Goal: Task Accomplishment & Management: Complete application form

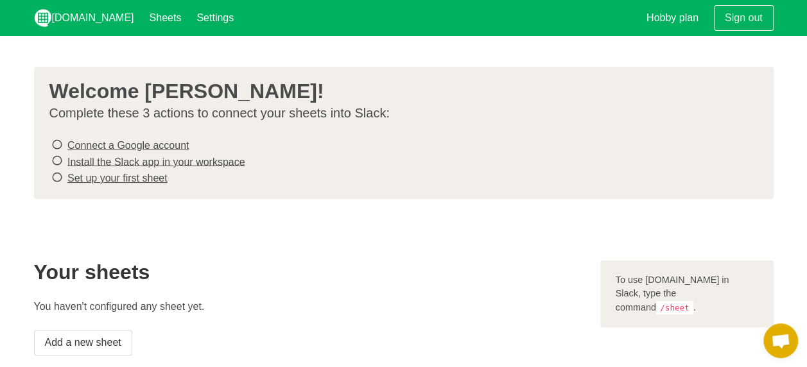
click at [58, 146] on icon at bounding box center [57, 144] width 12 height 17
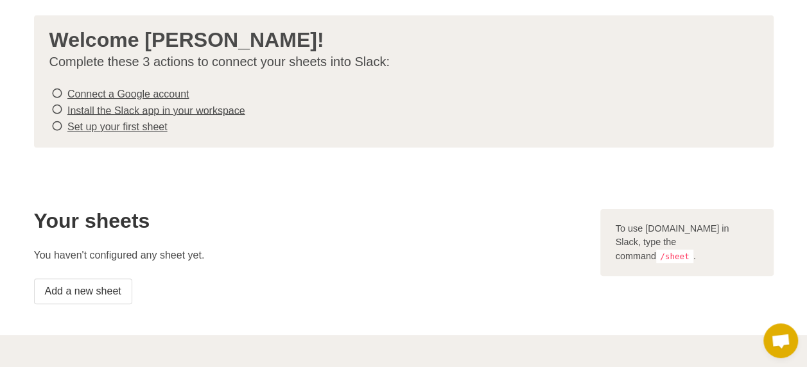
scroll to position [128, 0]
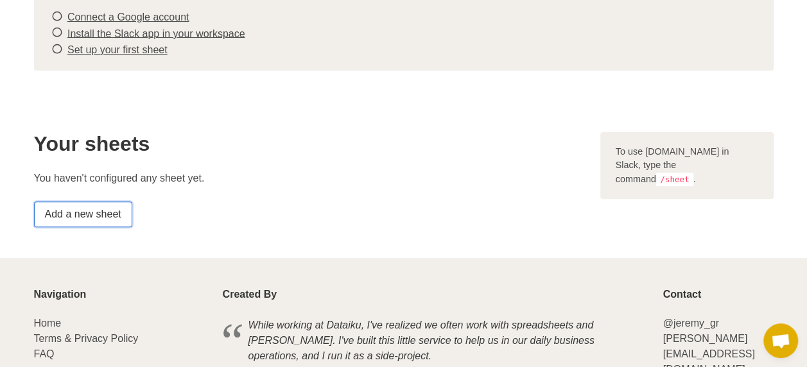
click at [94, 213] on link "Add a new sheet" at bounding box center [83, 215] width 98 height 26
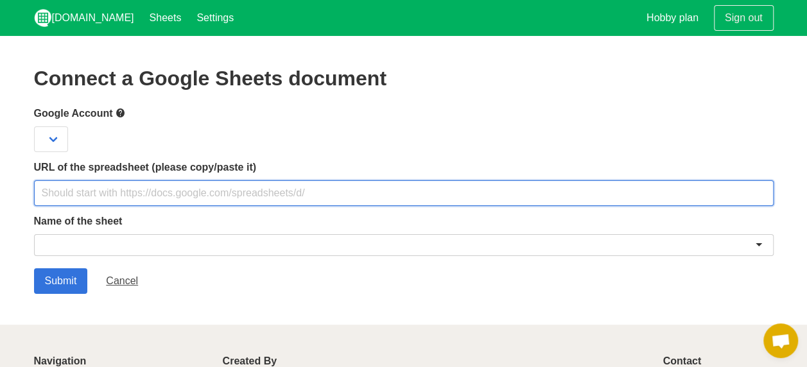
click at [91, 187] on input "text" at bounding box center [404, 193] width 740 height 26
paste input "https://docs.google.com/spreadsheets/d/1OWBtWzcEG6nnbwBLhxLGLTea9VOn66E1KuwEuYT…"
type input "https://docs.google.com/spreadsheets/d/1OWBtWzcEG6nnbwBLhxLGLTea9VOn66E1KuwEuYT…"
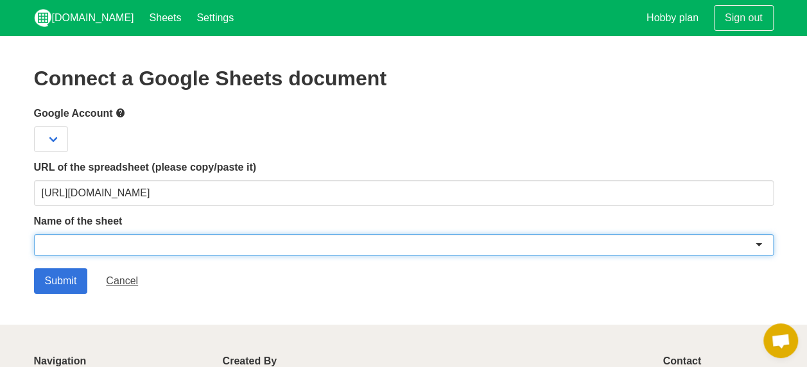
click at [105, 244] on div at bounding box center [404, 245] width 740 height 22
click at [129, 248] on div at bounding box center [404, 245] width 740 height 22
click at [758, 246] on div at bounding box center [404, 245] width 740 height 22
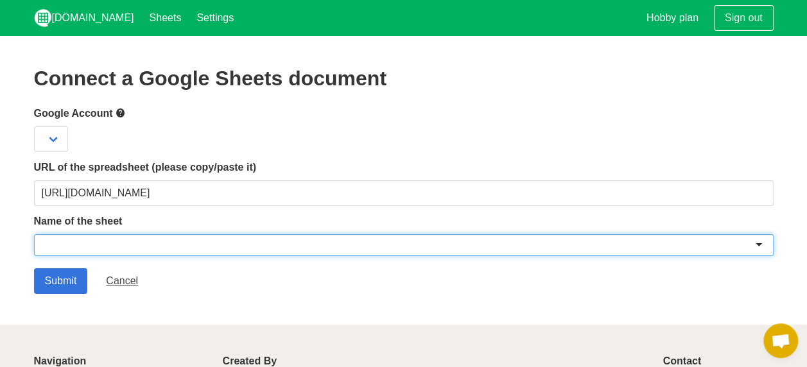
click at [758, 246] on div at bounding box center [404, 245] width 740 height 22
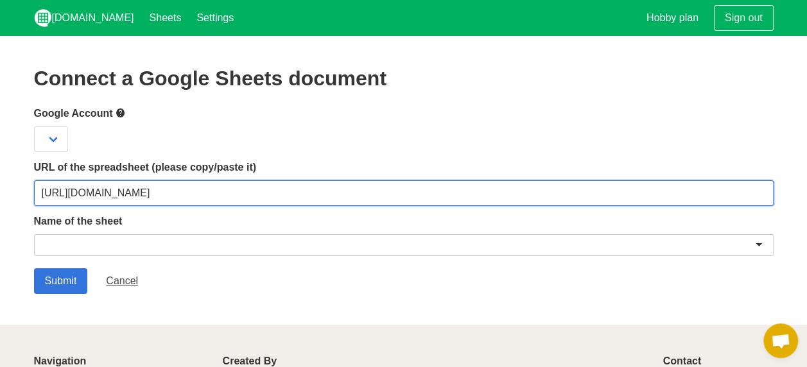
click at [702, 185] on input "https://docs.google.com/spreadsheets/d/1OWBtWzcEG6nnbwBLhxLGLTea9VOn66E1KuwEuYT…" at bounding box center [404, 193] width 740 height 26
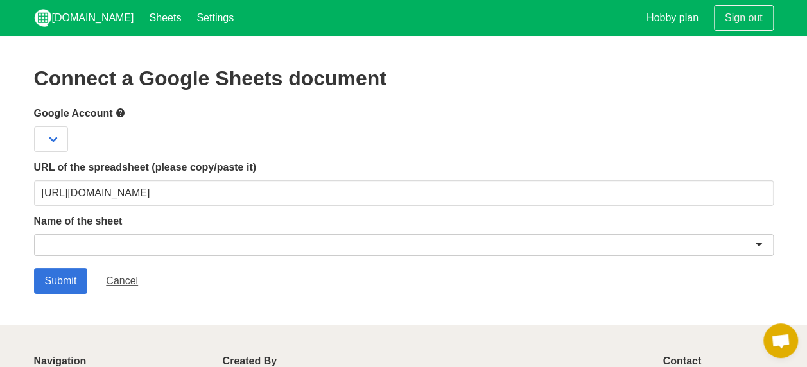
click at [758, 240] on div at bounding box center [404, 245] width 740 height 22
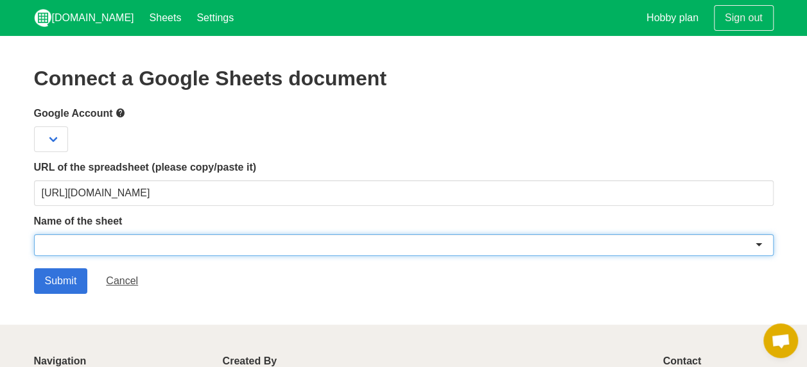
click at [758, 241] on div at bounding box center [404, 245] width 740 height 22
click at [294, 242] on div at bounding box center [404, 245] width 740 height 22
click at [293, 243] on div at bounding box center [404, 245] width 740 height 22
click at [56, 137] on select at bounding box center [51, 139] width 34 height 26
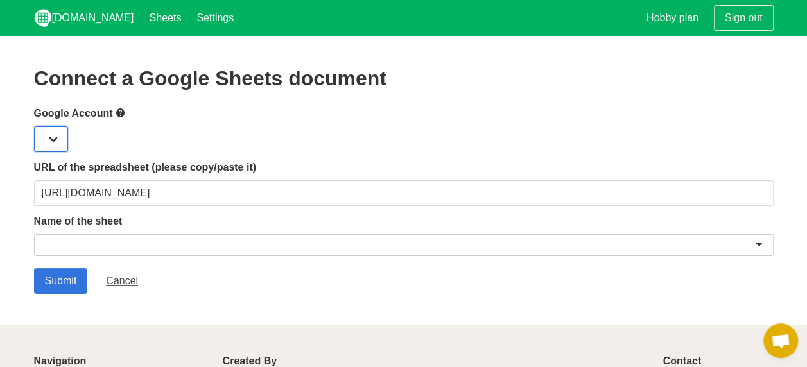
click at [56, 137] on select at bounding box center [51, 139] width 34 height 26
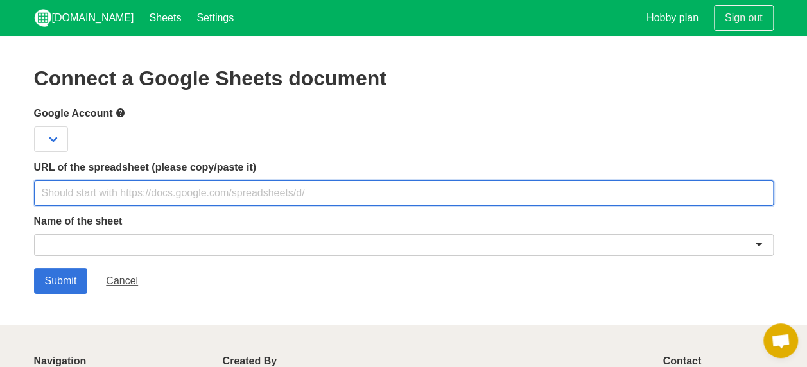
click at [247, 195] on input "text" at bounding box center [404, 193] width 740 height 26
paste input "https://docs.google.com/spreadsheets/d/1OWBtWzcEG6nnbwBLhxLGLTea9VOn66E1KuwEuYT…"
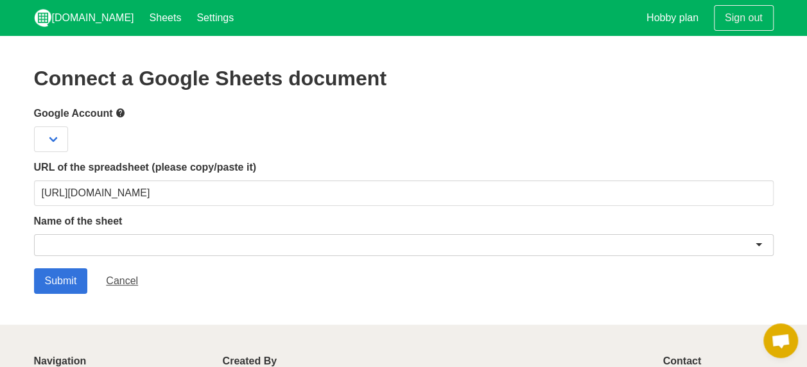
click at [619, 223] on label "Name of the sheet" at bounding box center [404, 221] width 740 height 15
click at [467, 250] on div at bounding box center [404, 245] width 740 height 22
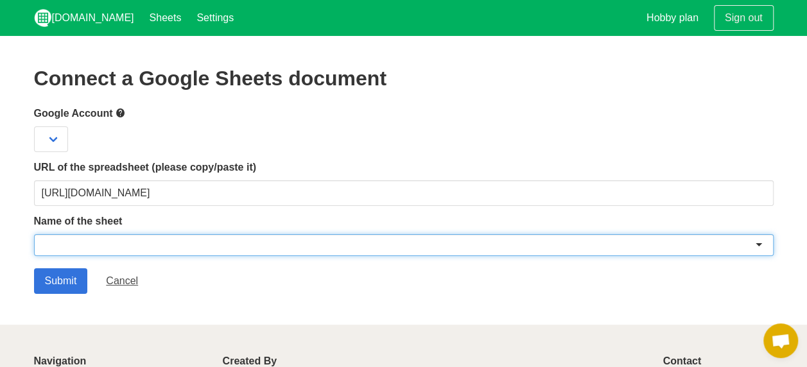
click at [756, 244] on div at bounding box center [404, 245] width 740 height 22
click at [761, 245] on div at bounding box center [404, 245] width 740 height 22
click at [759, 245] on div at bounding box center [404, 245] width 740 height 22
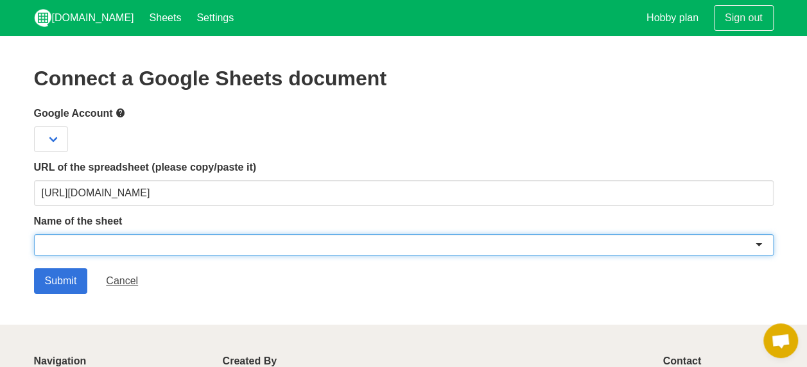
click at [759, 245] on div at bounding box center [404, 245] width 740 height 22
drag, startPoint x: 759, startPoint y: 245, endPoint x: 542, endPoint y: 248, distance: 217.0
click at [755, 245] on div at bounding box center [404, 245] width 740 height 22
click at [73, 250] on div at bounding box center [404, 245] width 740 height 22
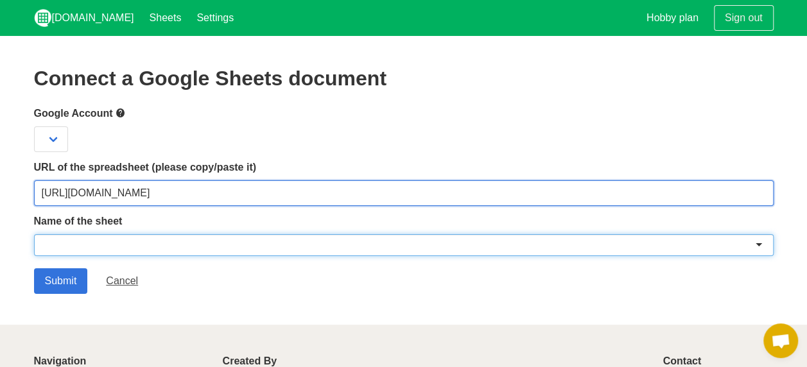
click at [253, 194] on input "https://docs.google.com/spreadsheets/d/1OWBtWzcEG6nnbwBLhxLGLTea9VOn66E1KuwEuYT…" at bounding box center [404, 193] width 740 height 26
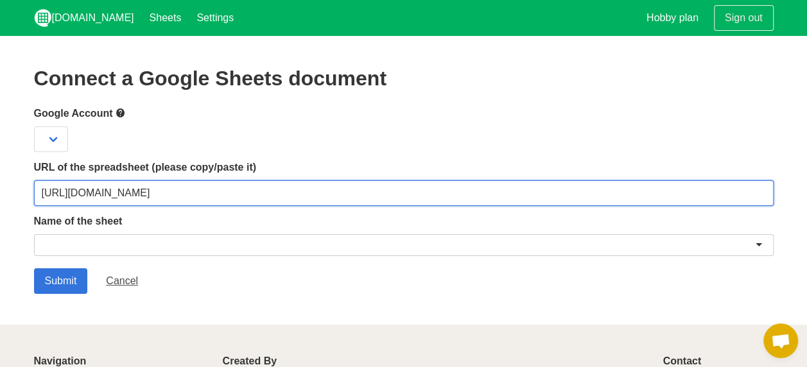
click at [253, 194] on input "https://docs.google.com/spreadsheets/d/1OWBtWzcEG6nnbwBLhxLGLTea9VOn66E1KuwEuYT…" at bounding box center [404, 193] width 740 height 26
paste input "1306352240#gid=1306352240"
type input "https://docs.google.com/spreadsheets/d/1OWBtWzcEG6nnbwBLhxLGLTea9VOn66E1KuwEuYT…"
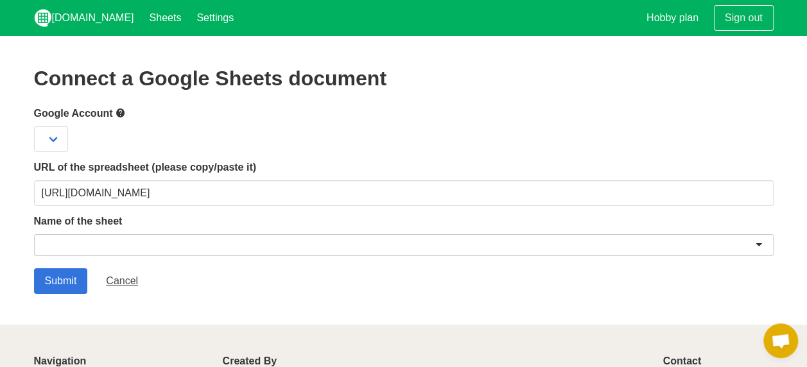
click at [240, 218] on label "Name of the sheet" at bounding box center [404, 221] width 740 height 15
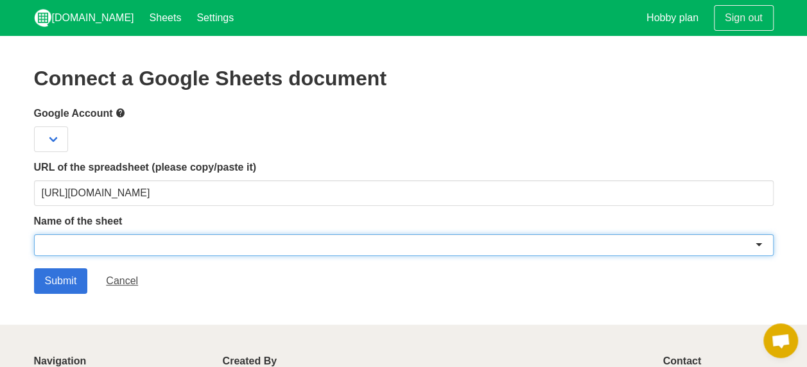
click at [718, 238] on div at bounding box center [404, 245] width 740 height 22
click at [99, 247] on div at bounding box center [404, 245] width 740 height 22
paste input "SEPTEMBER"
type input "SEPTEMBER"
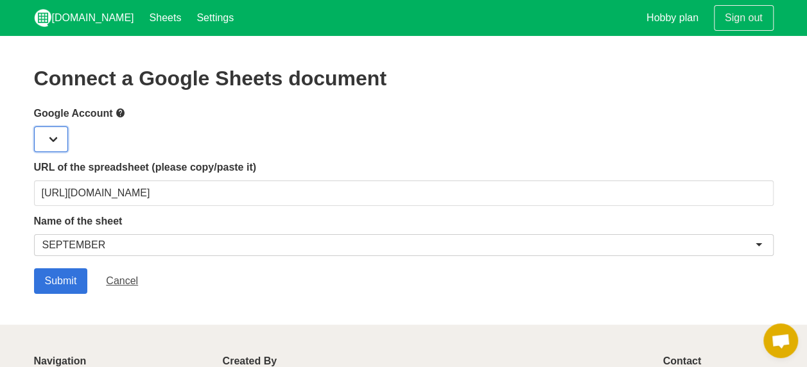
click at [52, 144] on select at bounding box center [51, 139] width 34 height 26
drag, startPoint x: 87, startPoint y: 134, endPoint x: 84, endPoint y: 147, distance: 13.1
click at [87, 134] on div at bounding box center [404, 139] width 740 height 26
click at [59, 277] on input "Submit" at bounding box center [61, 281] width 54 height 26
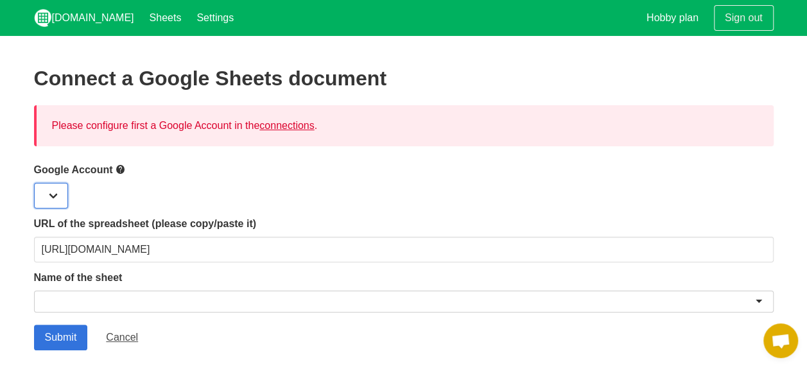
click at [59, 190] on select at bounding box center [51, 196] width 34 height 26
click at [197, 22] on link "Settings" at bounding box center [215, 18] width 53 height 36
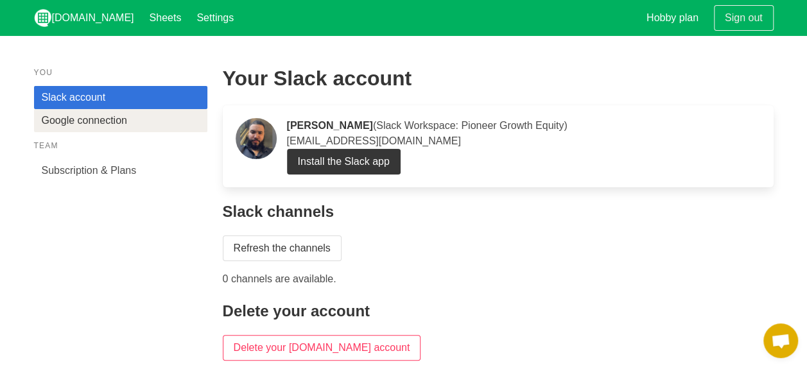
click at [94, 121] on link "Google connection" at bounding box center [120, 120] width 173 height 23
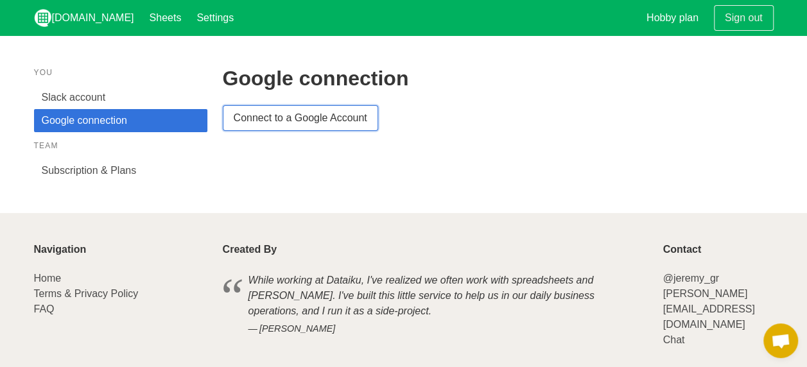
click at [285, 124] on link "Connect to a Google Account" at bounding box center [300, 118] width 155 height 26
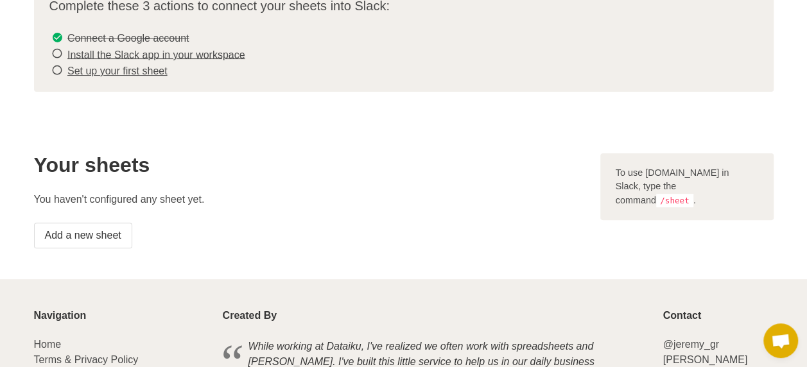
scroll to position [193, 0]
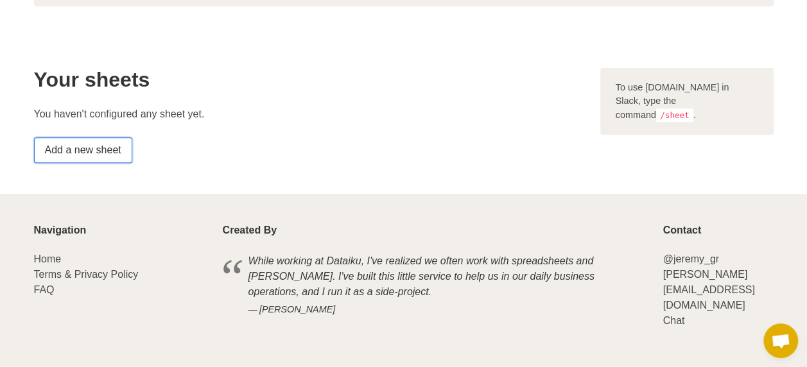
click at [109, 152] on link "Add a new sheet" at bounding box center [83, 150] width 98 height 26
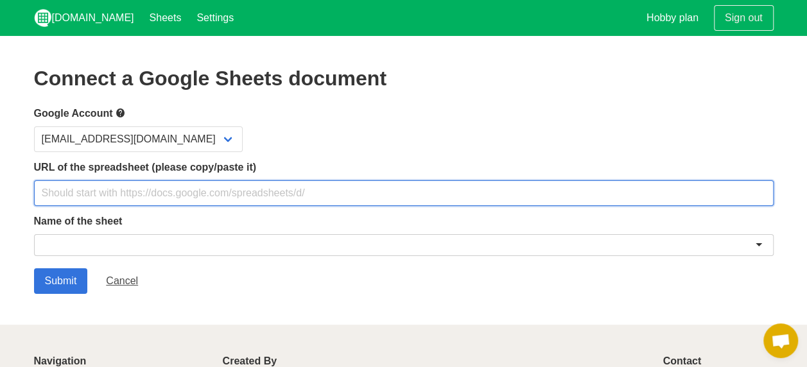
click at [204, 192] on input "text" at bounding box center [404, 193] width 740 height 26
paste input "SEPTEMBER"
type input "SEPTEMBER"
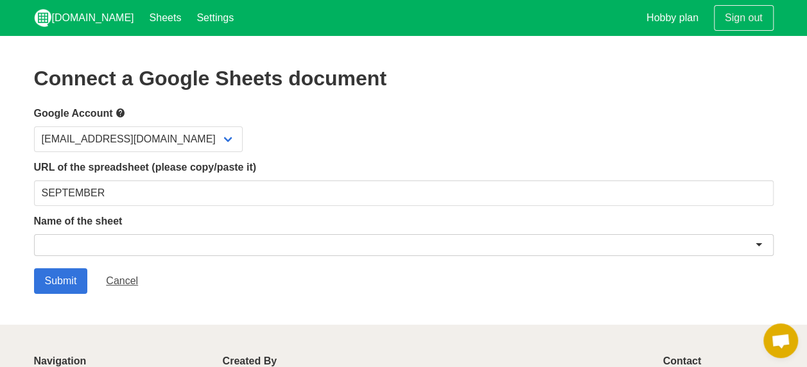
click at [124, 233] on div "Name of the sheet" at bounding box center [404, 237] width 740 height 47
click at [117, 243] on div at bounding box center [404, 245] width 740 height 22
paste input "SEPTEMBER"
type input "SEPTEMBER"
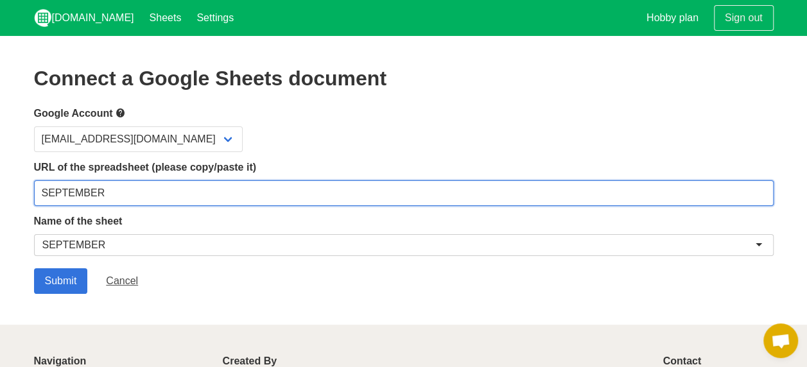
click at [117, 190] on input "SEPTEMBER" at bounding box center [404, 193] width 740 height 26
click at [169, 195] on input "SEPTEMBER" at bounding box center [404, 193] width 740 height 26
paste input "[URL][DOMAIN_NAME]"
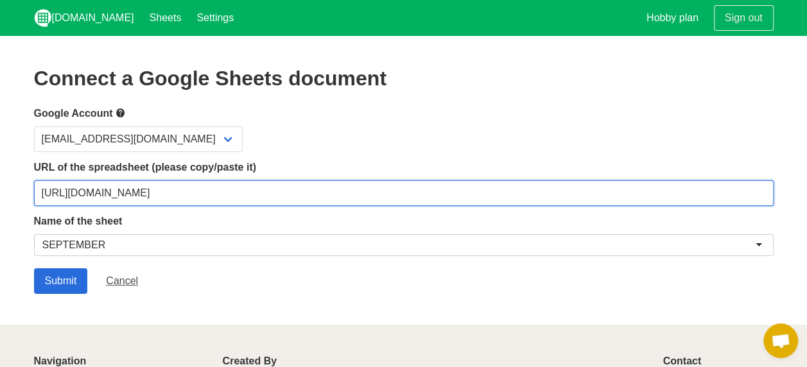
type input "[URL][DOMAIN_NAME]"
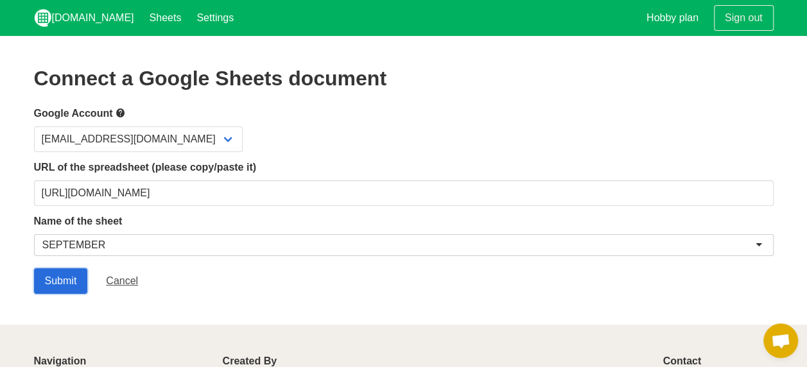
click at [65, 279] on input "Submit" at bounding box center [61, 281] width 54 height 26
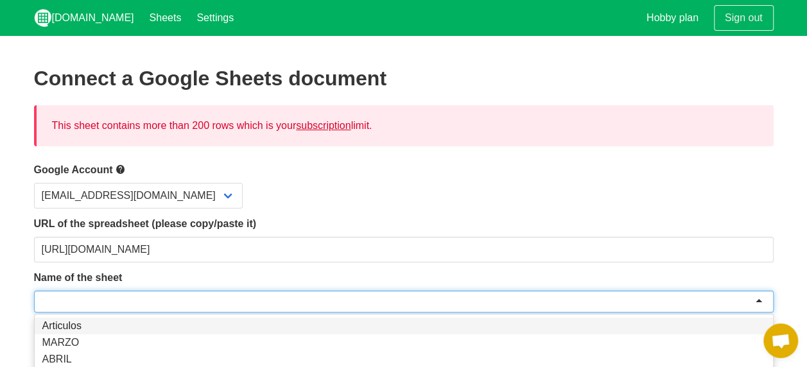
click at [91, 299] on div at bounding box center [404, 302] width 740 height 22
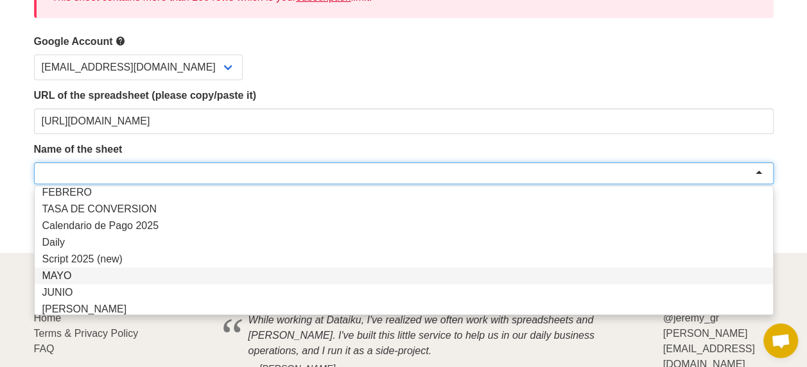
scroll to position [108, 0]
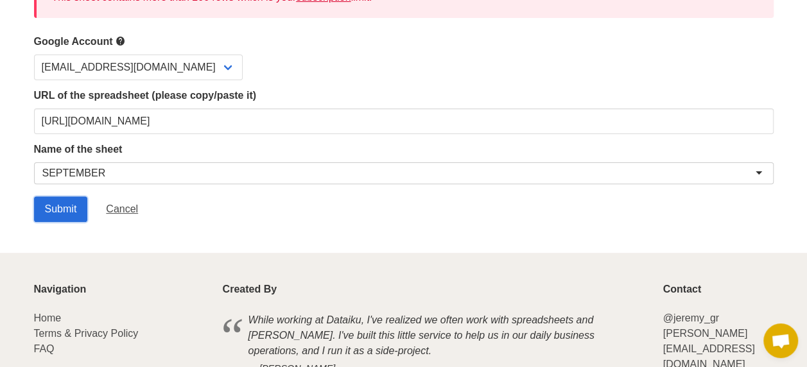
click at [71, 207] on input "Submit" at bounding box center [61, 209] width 54 height 26
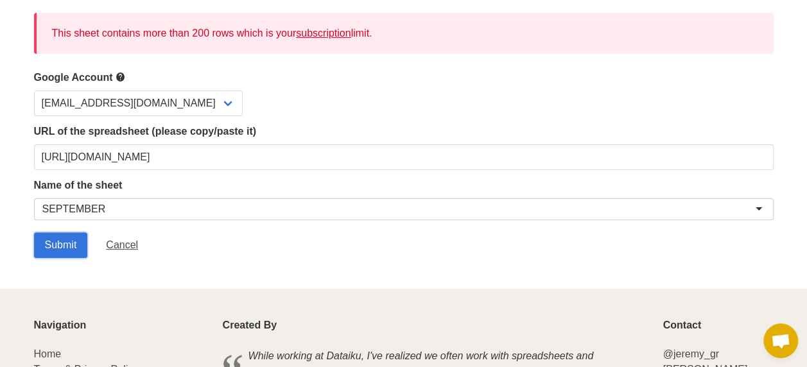
scroll to position [45, 0]
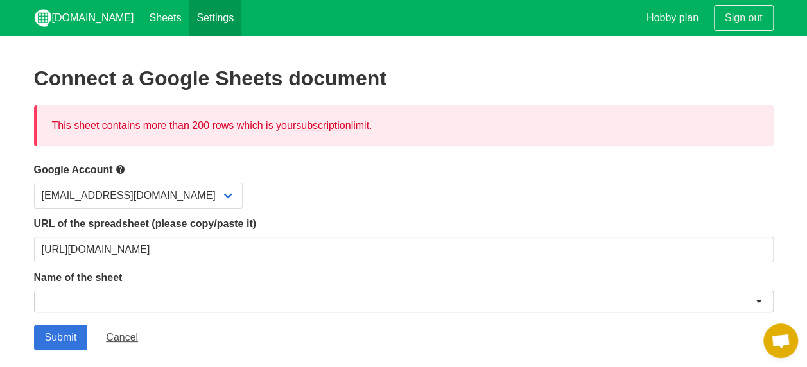
click at [189, 20] on link "Settings" at bounding box center [215, 18] width 53 height 36
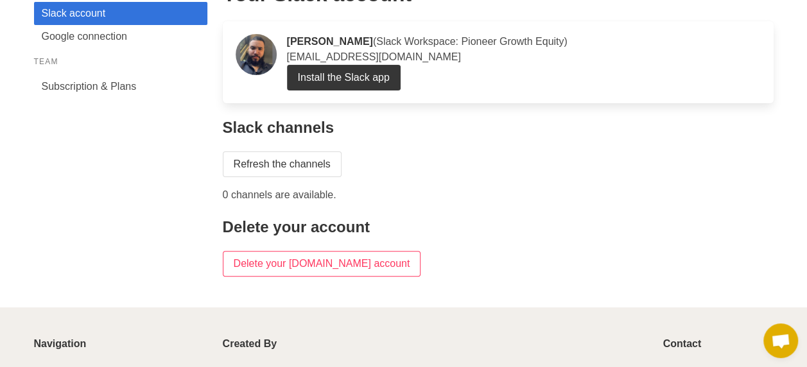
scroll to position [64, 0]
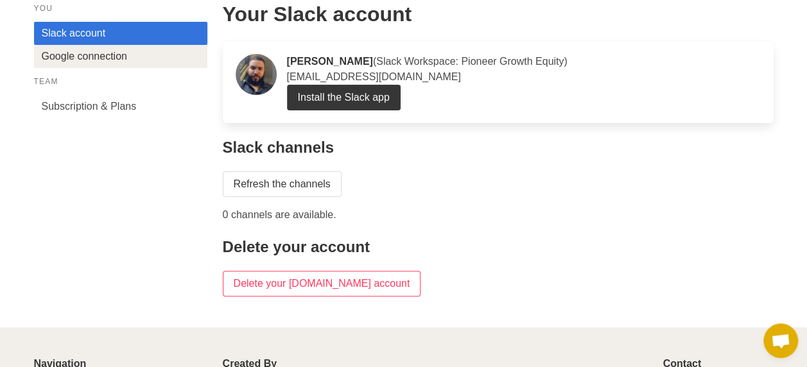
click at [89, 60] on link "Google connection" at bounding box center [120, 56] width 173 height 23
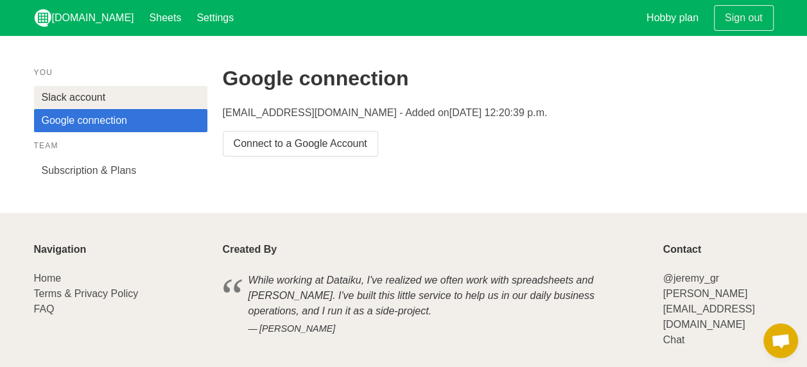
click at [116, 99] on link "Slack account" at bounding box center [120, 97] width 173 height 23
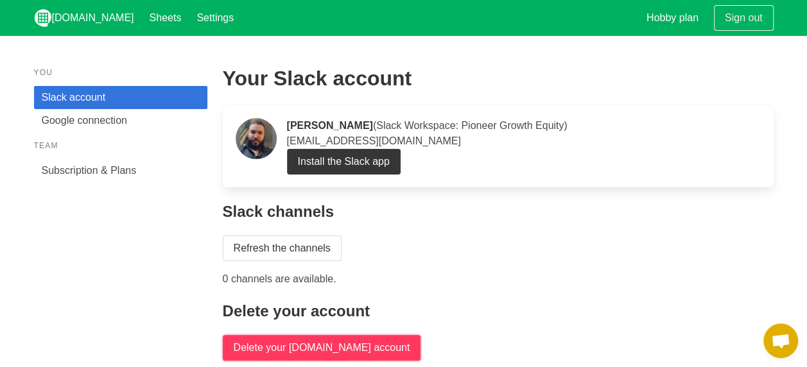
drag, startPoint x: 322, startPoint y: 349, endPoint x: 460, endPoint y: 55, distance: 324.6
click at [322, 349] on input "Delete your [DOMAIN_NAME] account" at bounding box center [322, 348] width 198 height 26
